Goal: Task Accomplishment & Management: Use online tool/utility

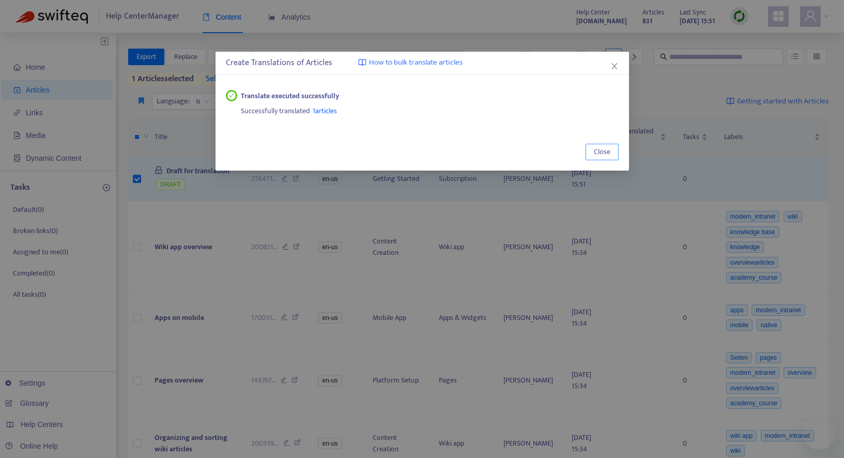
click at [600, 150] on span "Close" at bounding box center [602, 151] width 17 height 11
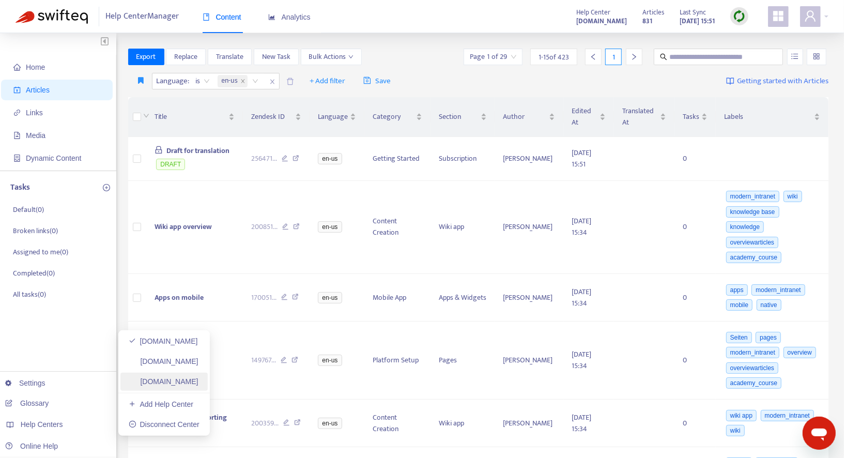
click at [185, 381] on link "[DOMAIN_NAME]" at bounding box center [164, 381] width 70 height 8
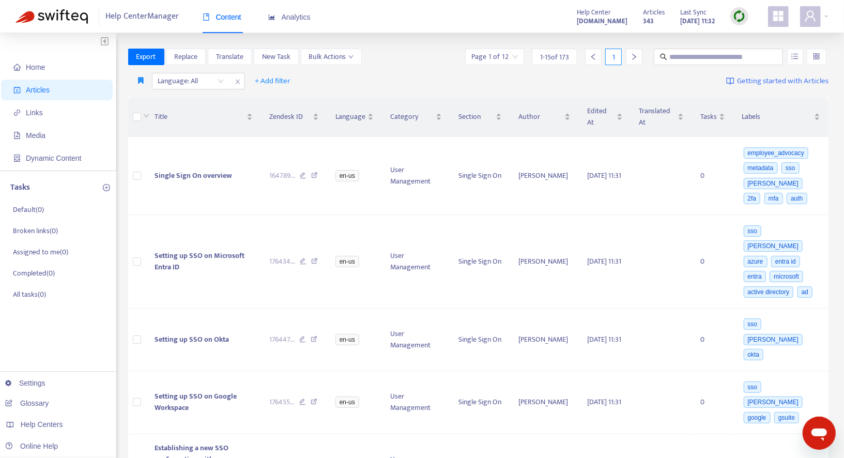
click at [734, 14] on img at bounding box center [739, 16] width 13 height 13
click at [194, 60] on span "Replace" at bounding box center [185, 56] width 23 height 11
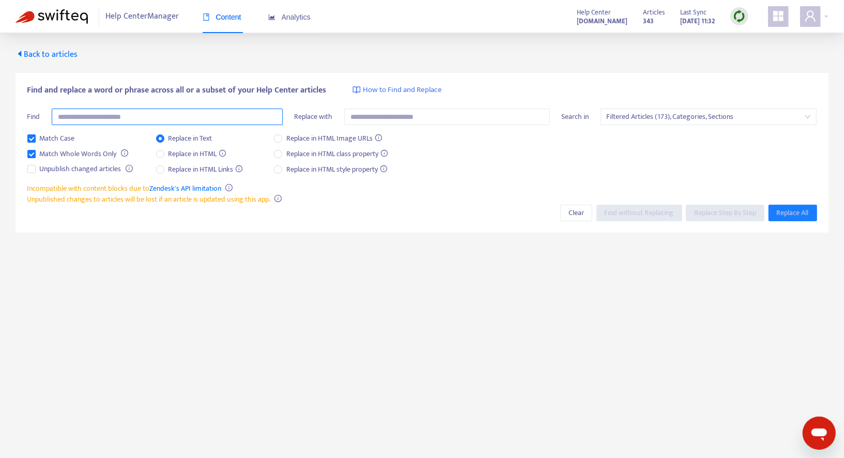
click at [208, 118] on input "text" at bounding box center [167, 117] width 231 height 17
type input "**********"
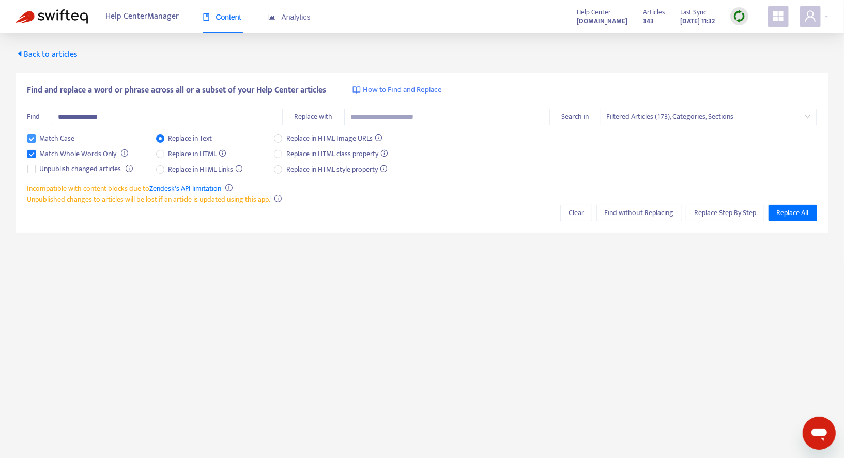
click at [64, 137] on span "Match Case" at bounding box center [57, 138] width 43 height 11
click at [629, 117] on span "Filtered Articles (173), Categories, Sections" at bounding box center [709, 117] width 204 height 16
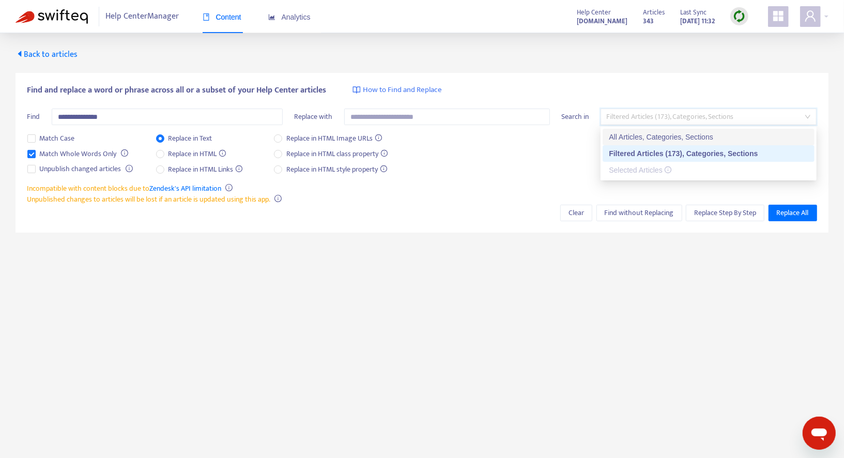
click at [632, 139] on div "All Articles, Categories, Sections" at bounding box center [709, 136] width 200 height 11
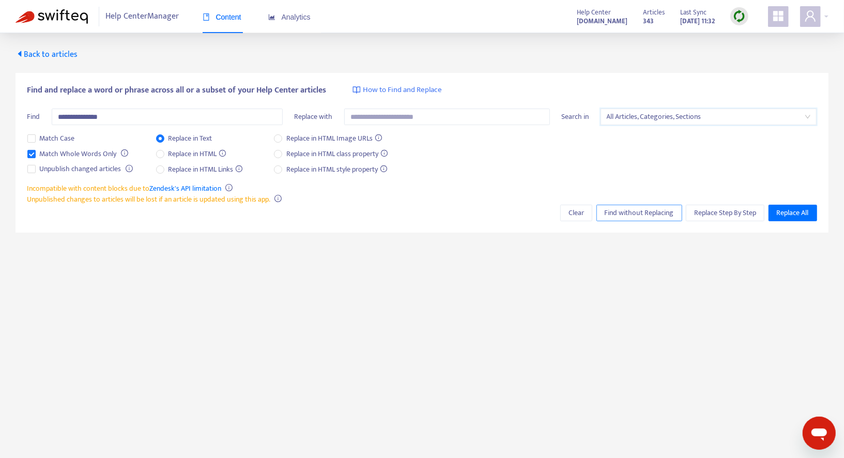
click at [628, 215] on span "Find without Replacing" at bounding box center [639, 212] width 69 height 11
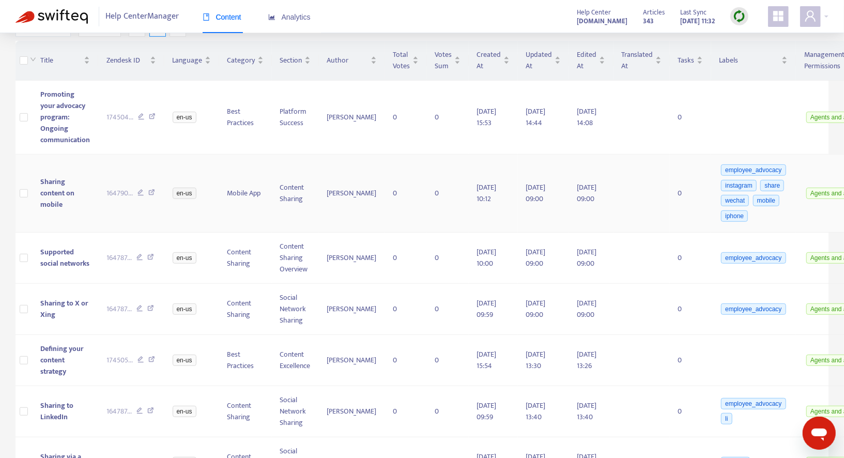
scroll to position [250, 0]
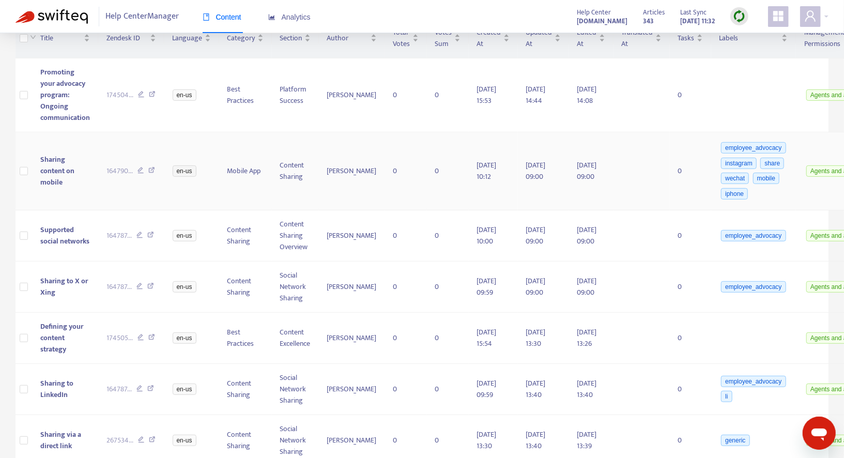
click at [69, 168] on span "Sharing content on mobile" at bounding box center [57, 171] width 34 height 35
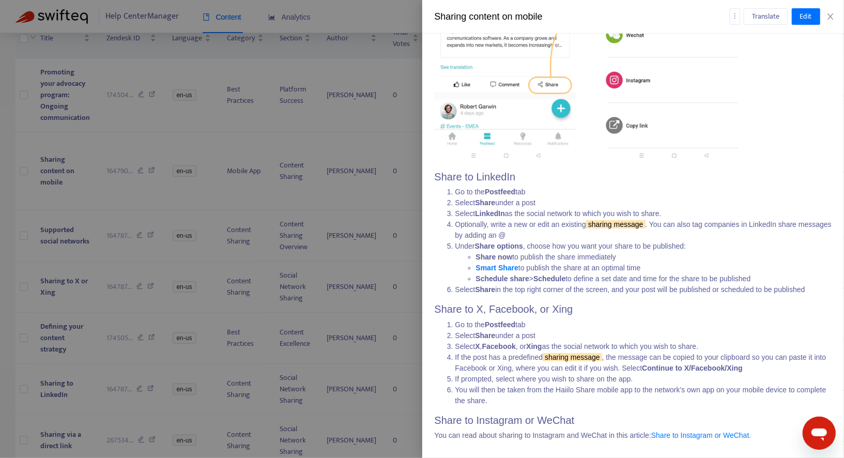
scroll to position [349, 0]
click at [96, 229] on div at bounding box center [422, 229] width 844 height 458
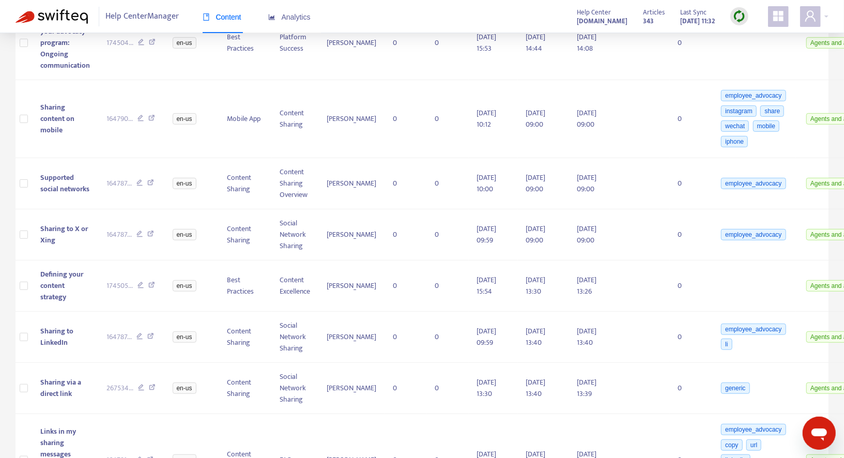
scroll to position [305, 0]
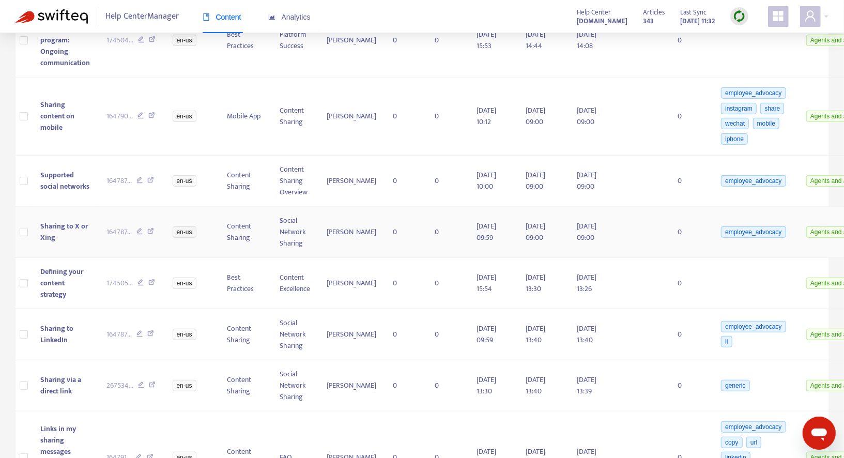
click at [96, 229] on td "Sharing to X or Xing" at bounding box center [65, 232] width 66 height 51
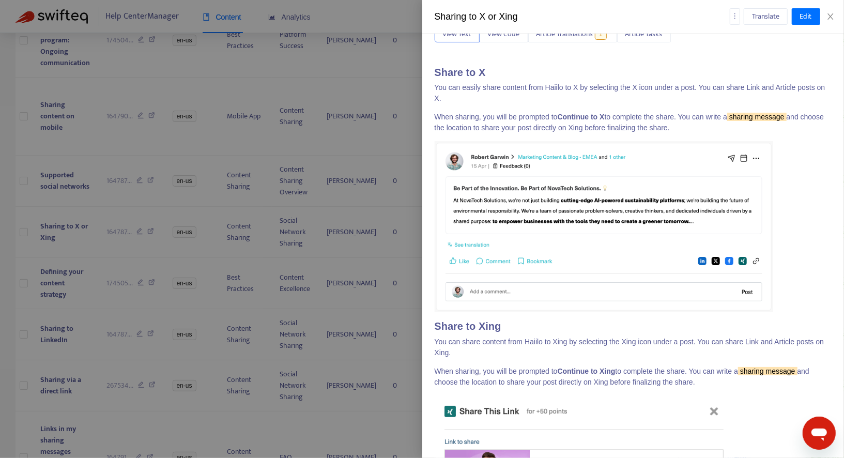
scroll to position [238, 0]
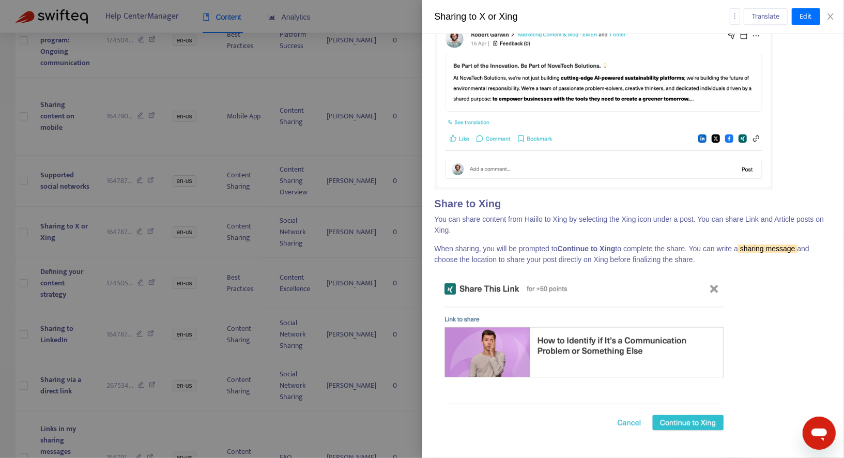
click at [146, 276] on div at bounding box center [422, 229] width 844 height 458
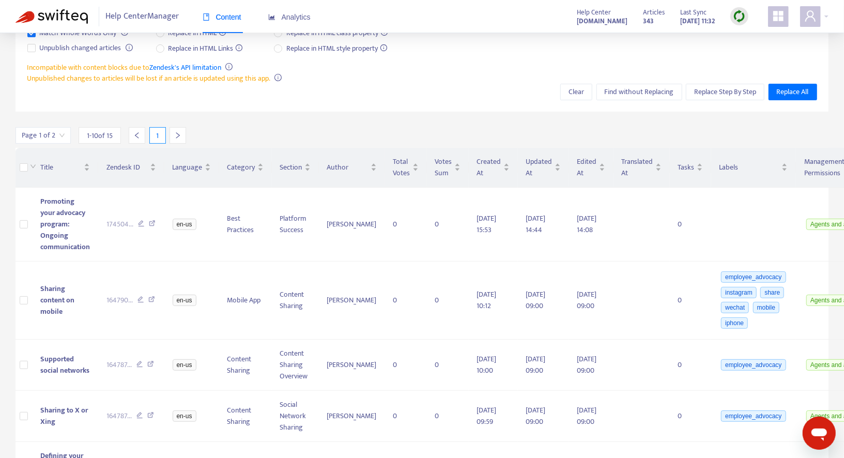
scroll to position [26, 0]
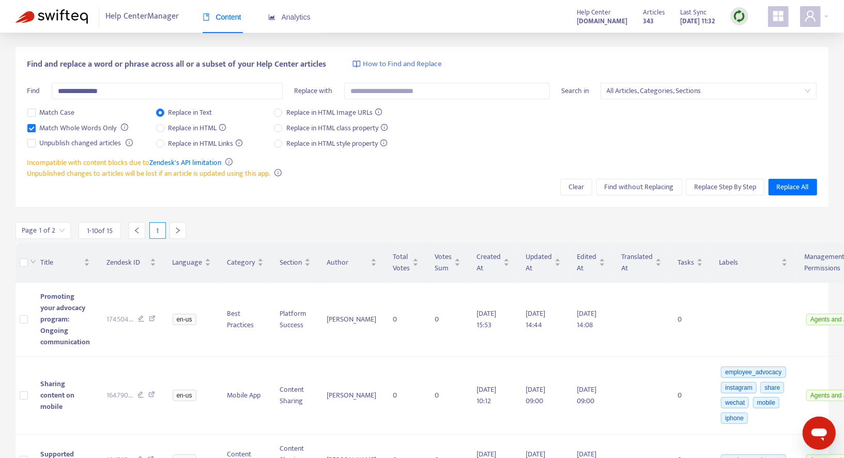
click at [177, 229] on icon "right" at bounding box center [178, 231] width 4 height 6
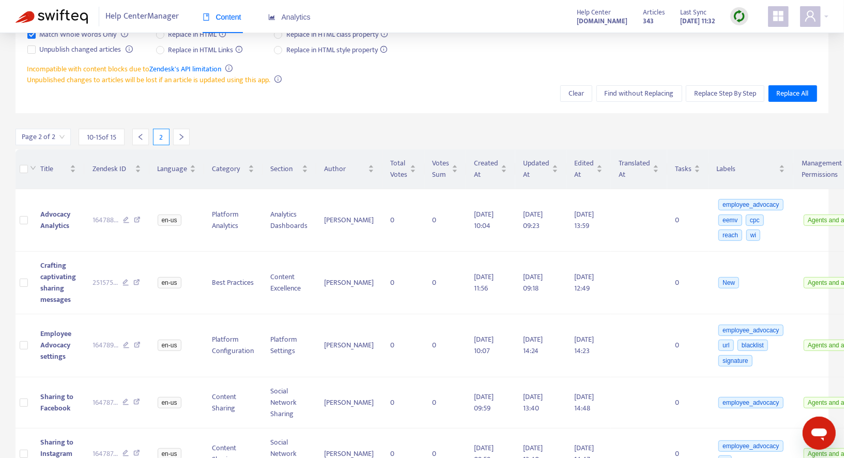
scroll to position [140, 0]
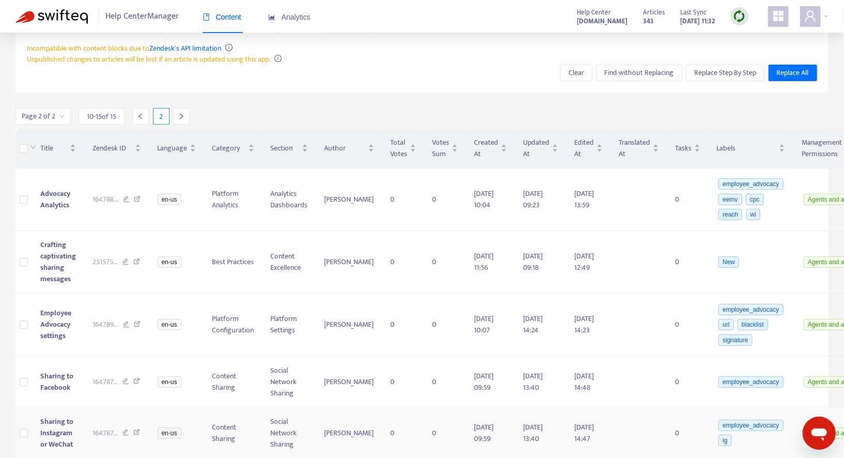
click at [57, 422] on span "Sharing to Instagram or WeChat" at bounding box center [56, 433] width 33 height 35
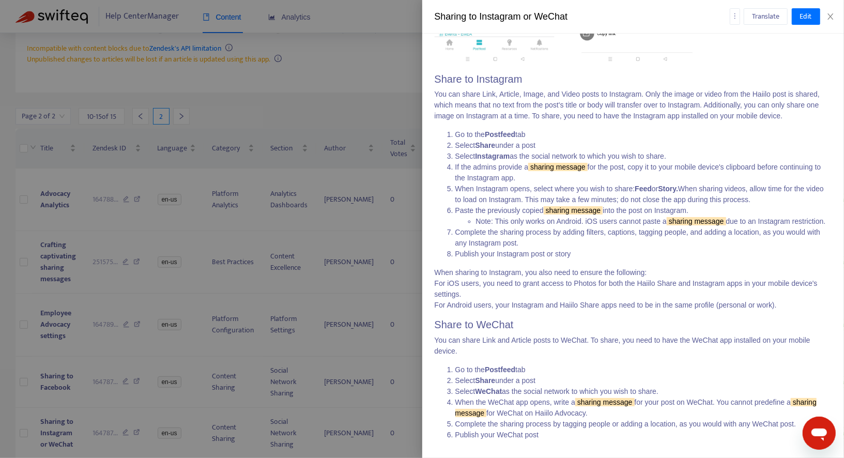
scroll to position [404, 0]
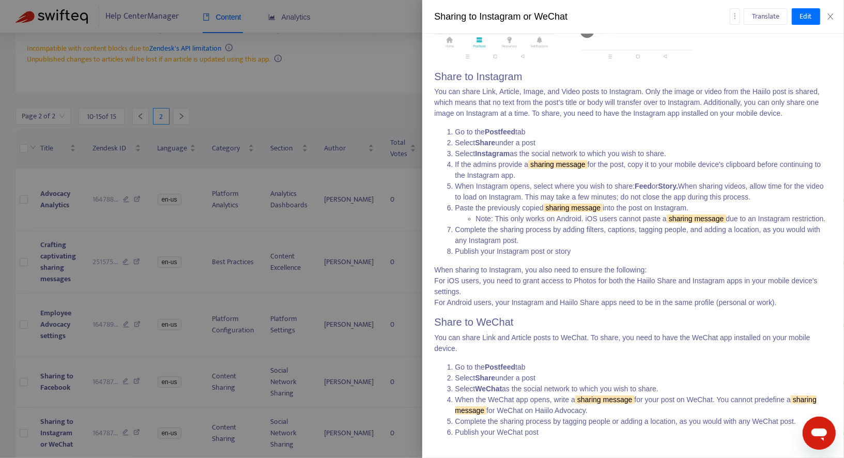
click at [309, 99] on div at bounding box center [422, 229] width 844 height 458
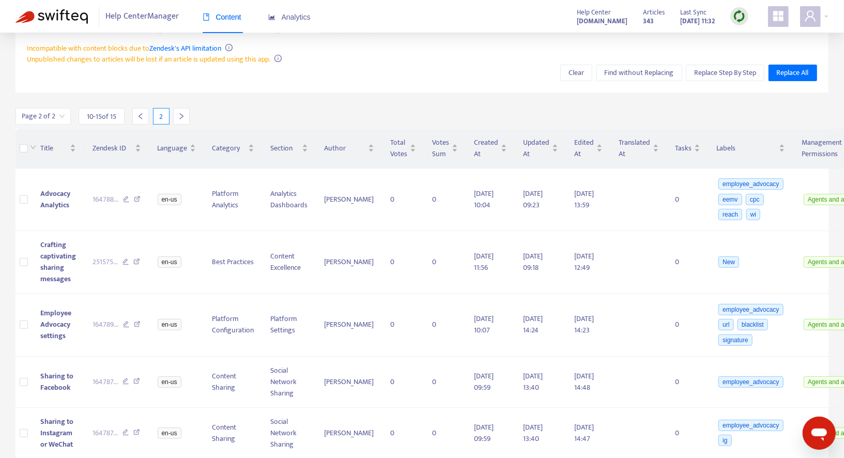
scroll to position [0, 0]
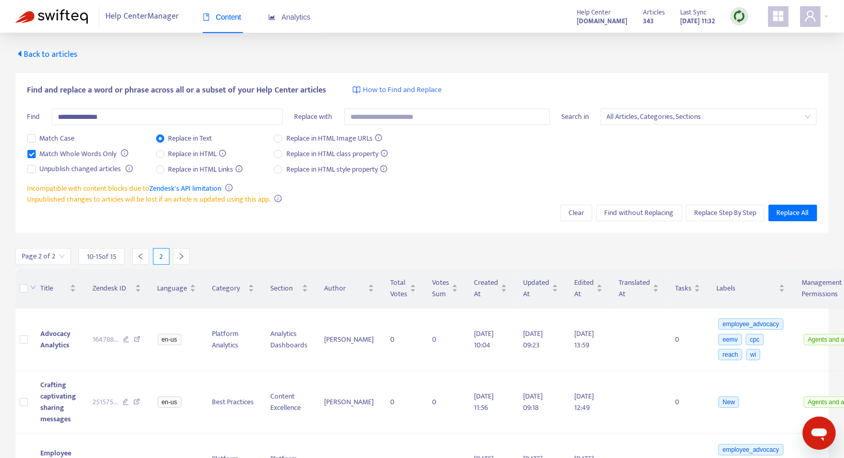
click at [57, 49] on span "Back to articles" at bounding box center [47, 55] width 62 height 14
